Goal: Complete application form

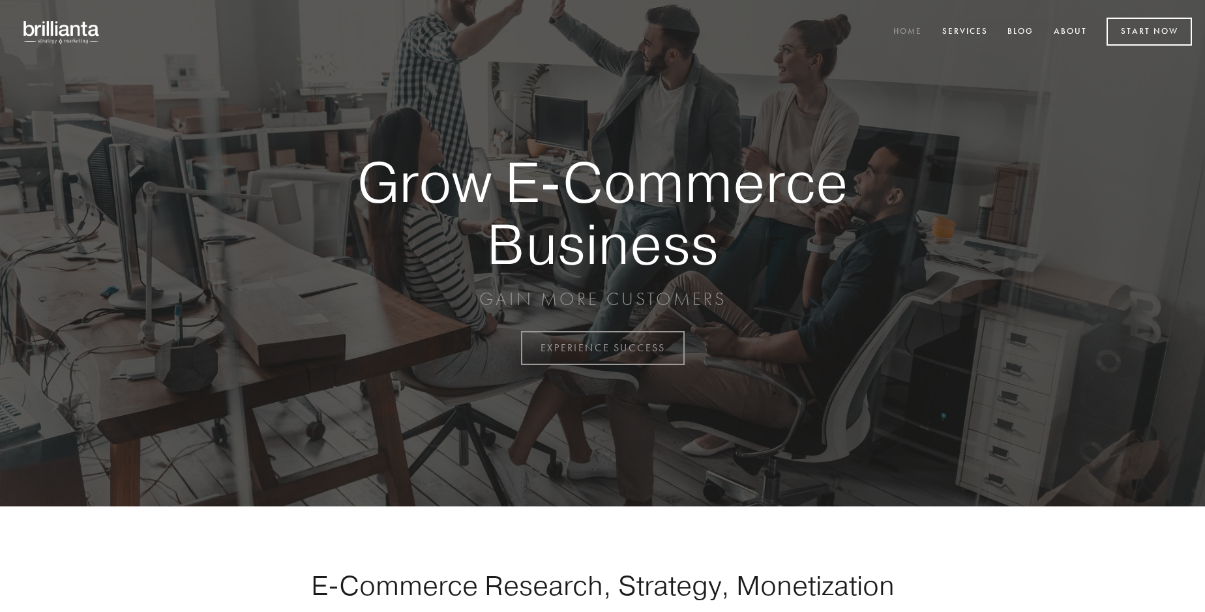
scroll to position [3417, 0]
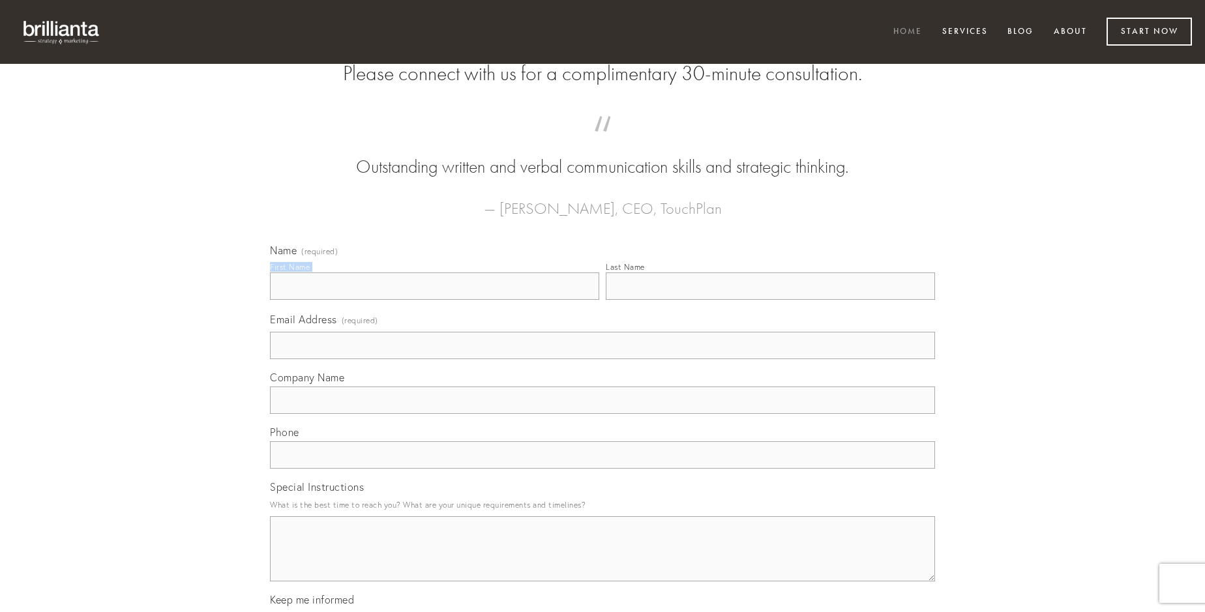
type input "[PERSON_NAME]"
click at [770, 300] on input "Last Name" at bounding box center [770, 285] width 329 height 27
type input "[PERSON_NAME]"
click at [602, 359] on input "Email Address (required)" at bounding box center [602, 345] width 665 height 27
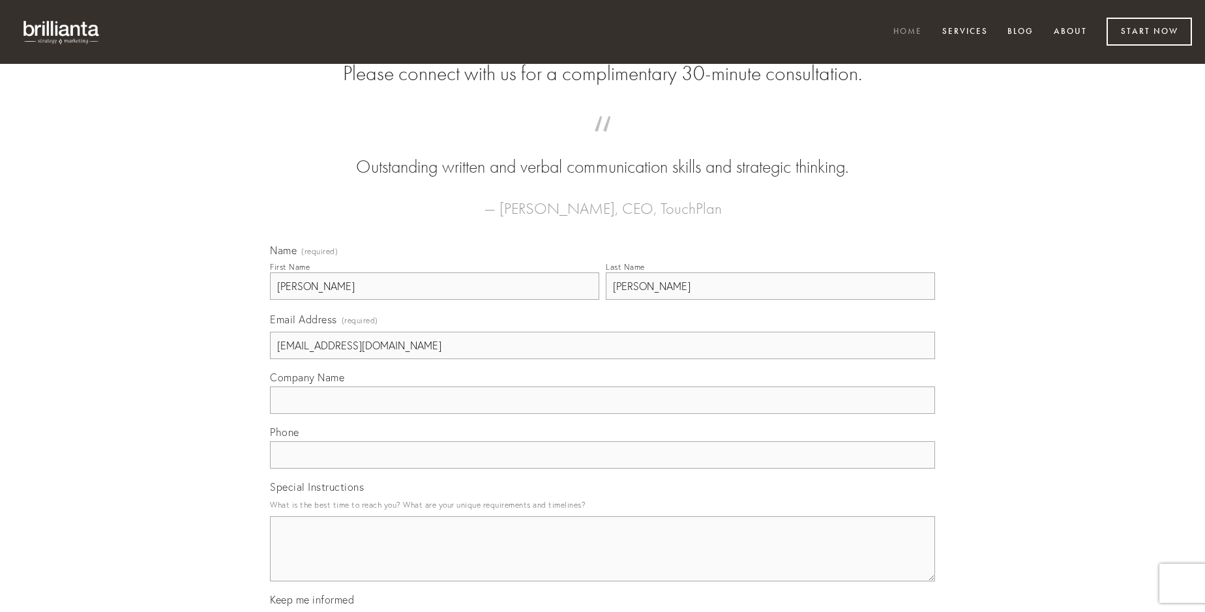
type input "[EMAIL_ADDRESS][DOMAIN_NAME]"
click at [602, 414] on input "Company Name" at bounding box center [602, 400] width 665 height 27
type input "cedo"
click at [602, 469] on input "text" at bounding box center [602, 454] width 665 height 27
click at [602, 561] on textarea "Special Instructions" at bounding box center [602, 548] width 665 height 65
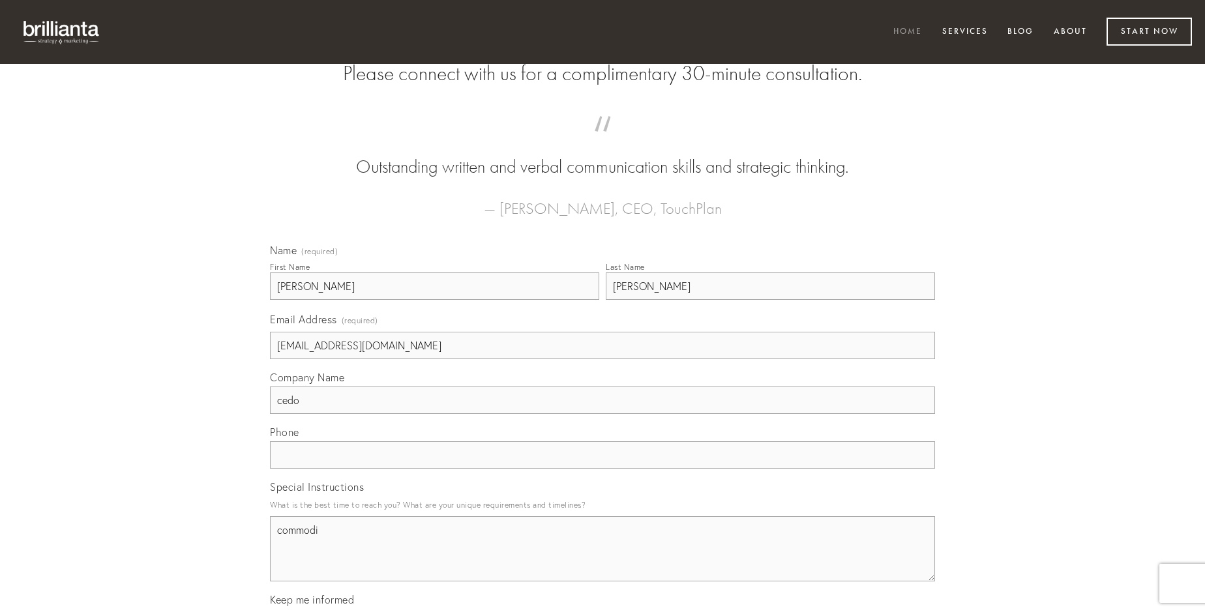
type textarea "commodi"
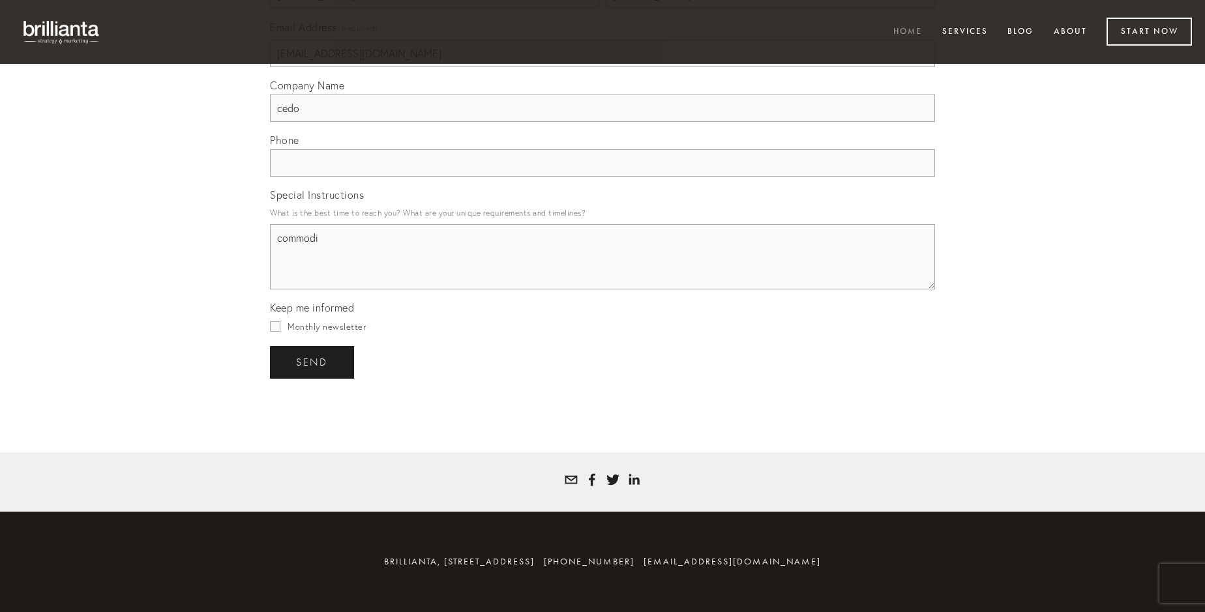
click at [313, 362] on span "send" at bounding box center [312, 363] width 32 height 12
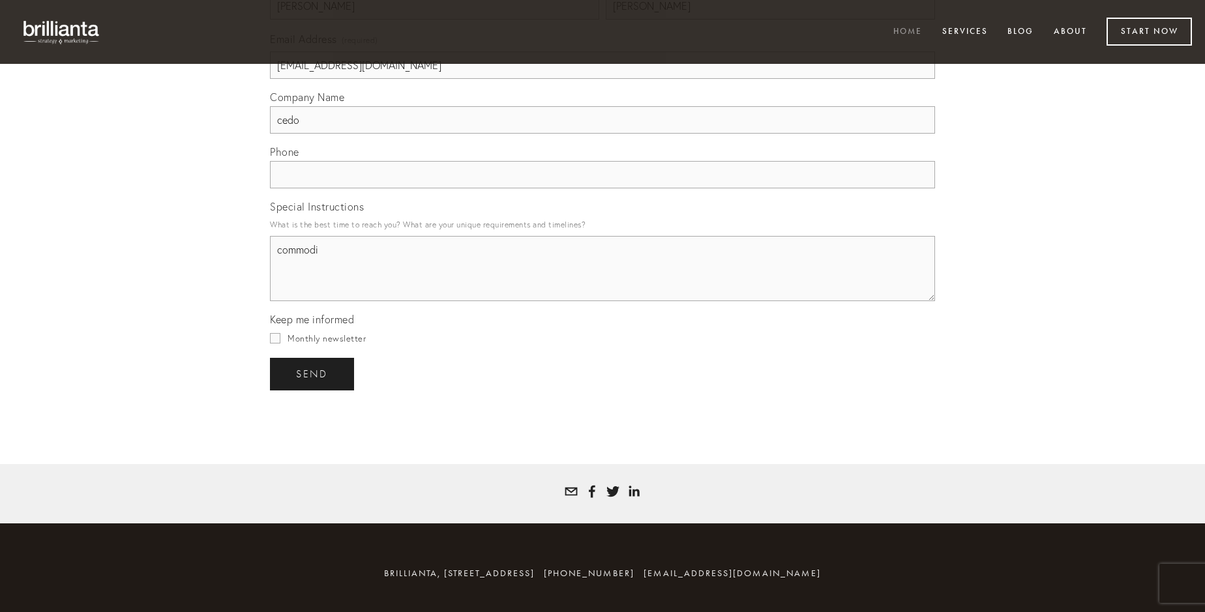
scroll to position [3379, 0]
